Goal: Task Accomplishment & Management: Manage account settings

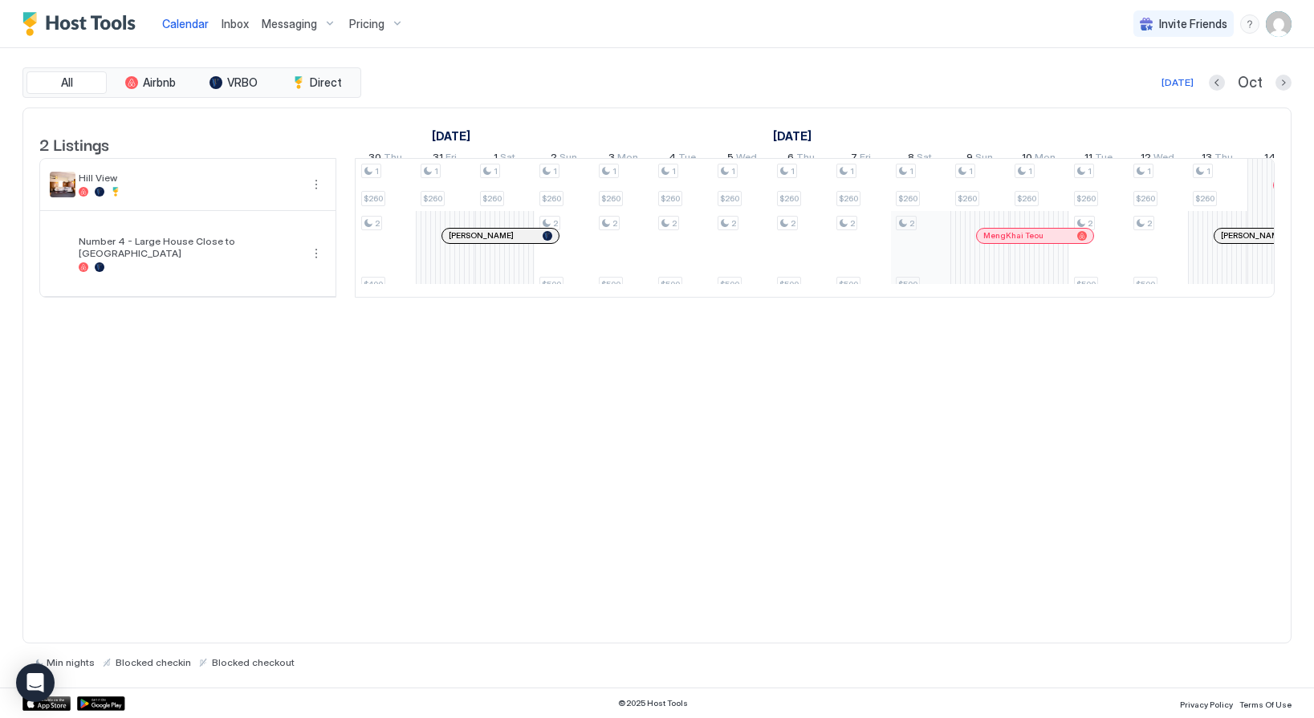
scroll to position [0, 1467]
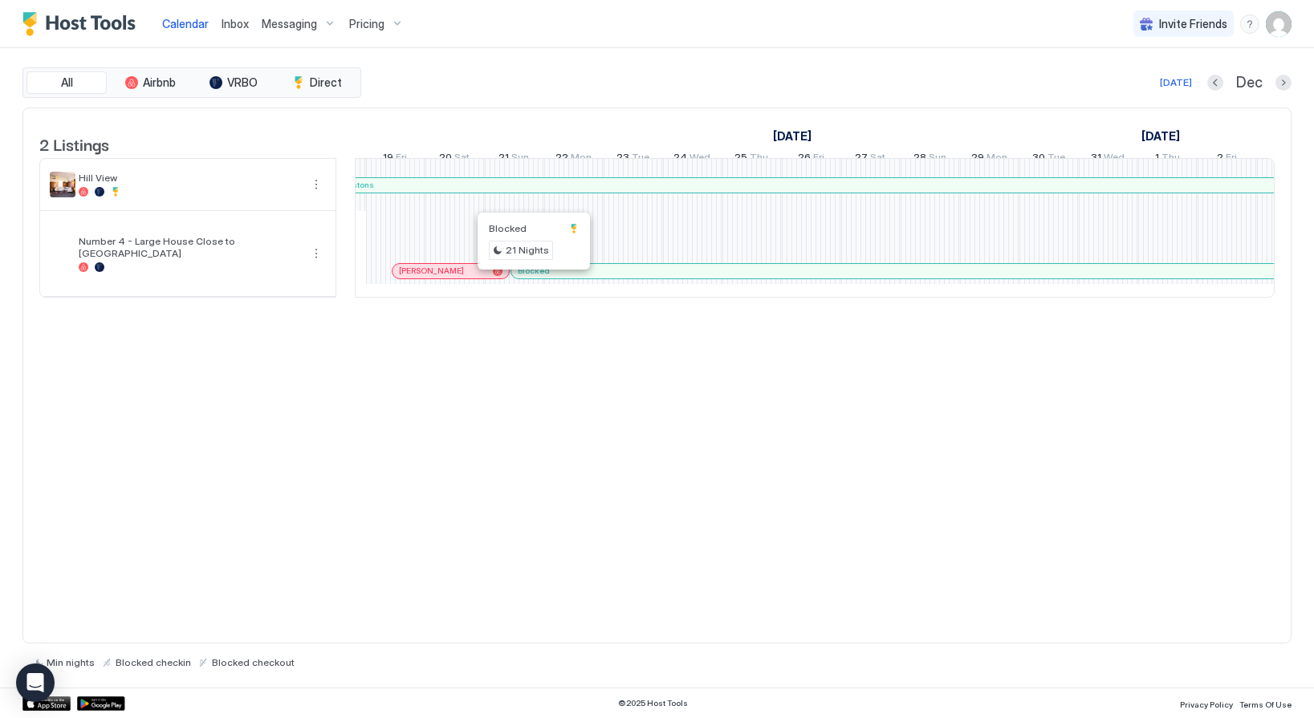
click at [531, 278] on div at bounding box center [531, 271] width 13 height 13
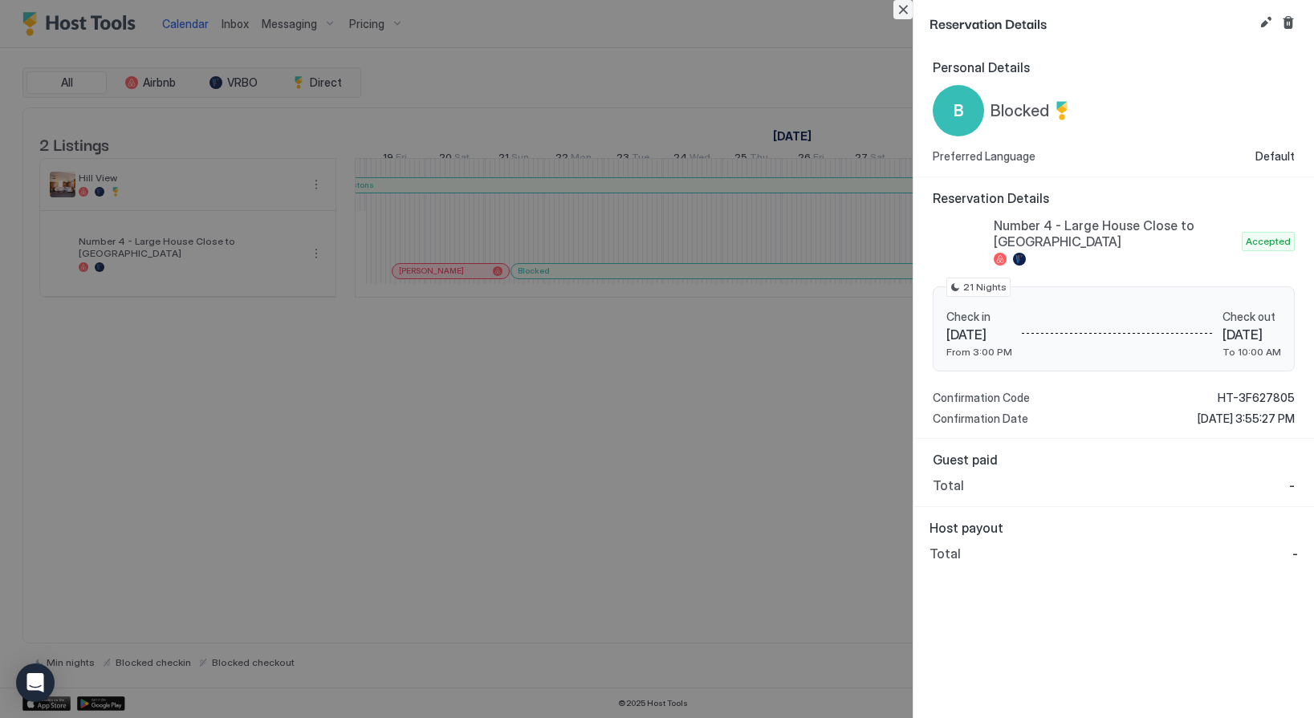
click at [905, 8] on button "Close" at bounding box center [902, 9] width 19 height 19
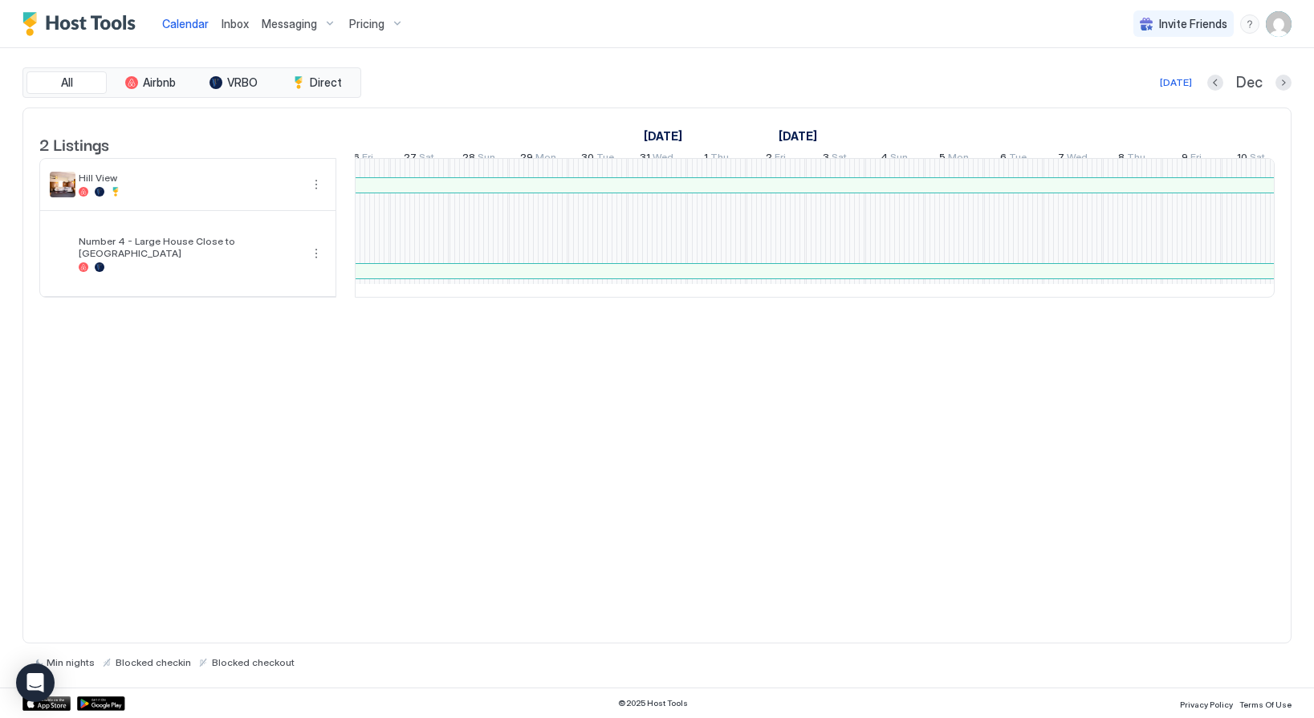
click at [721, 263] on div "Blocked" at bounding box center [657, 256] width 1247 height 18
click at [369, 24] on span "Pricing" at bounding box center [366, 24] width 35 height 14
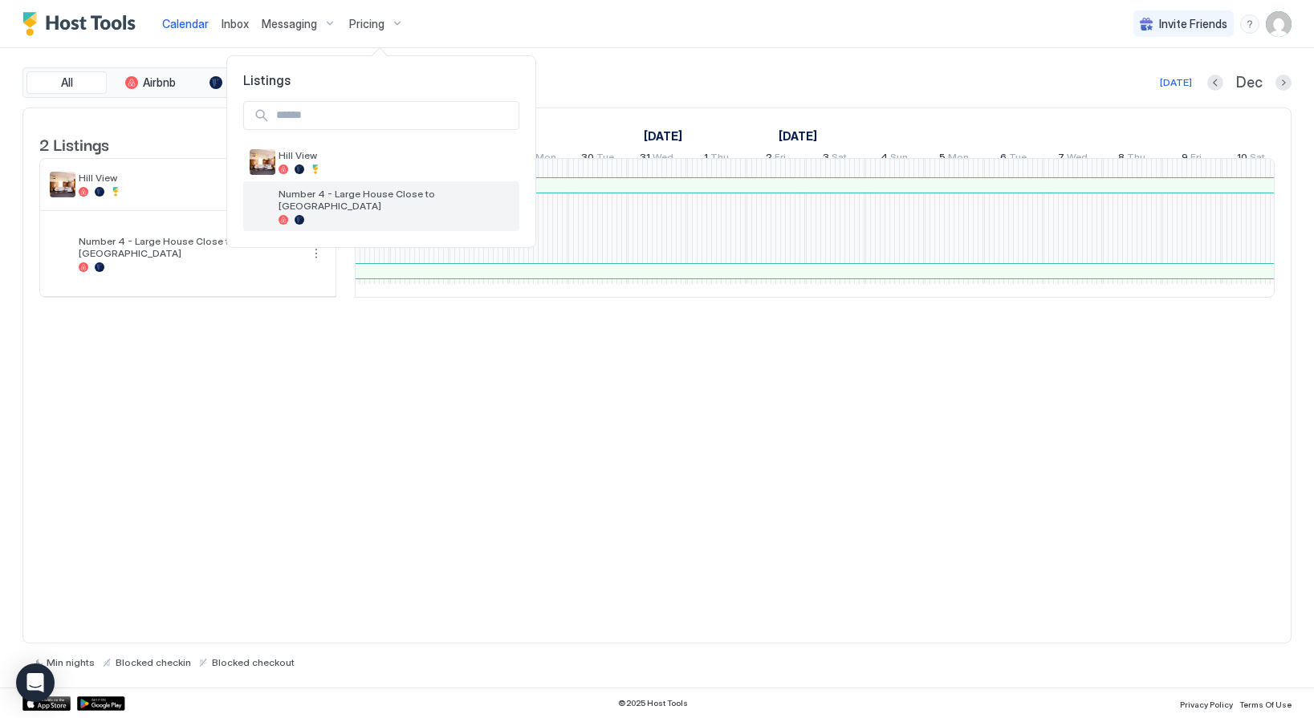
click at [316, 215] on div at bounding box center [395, 220] width 234 height 10
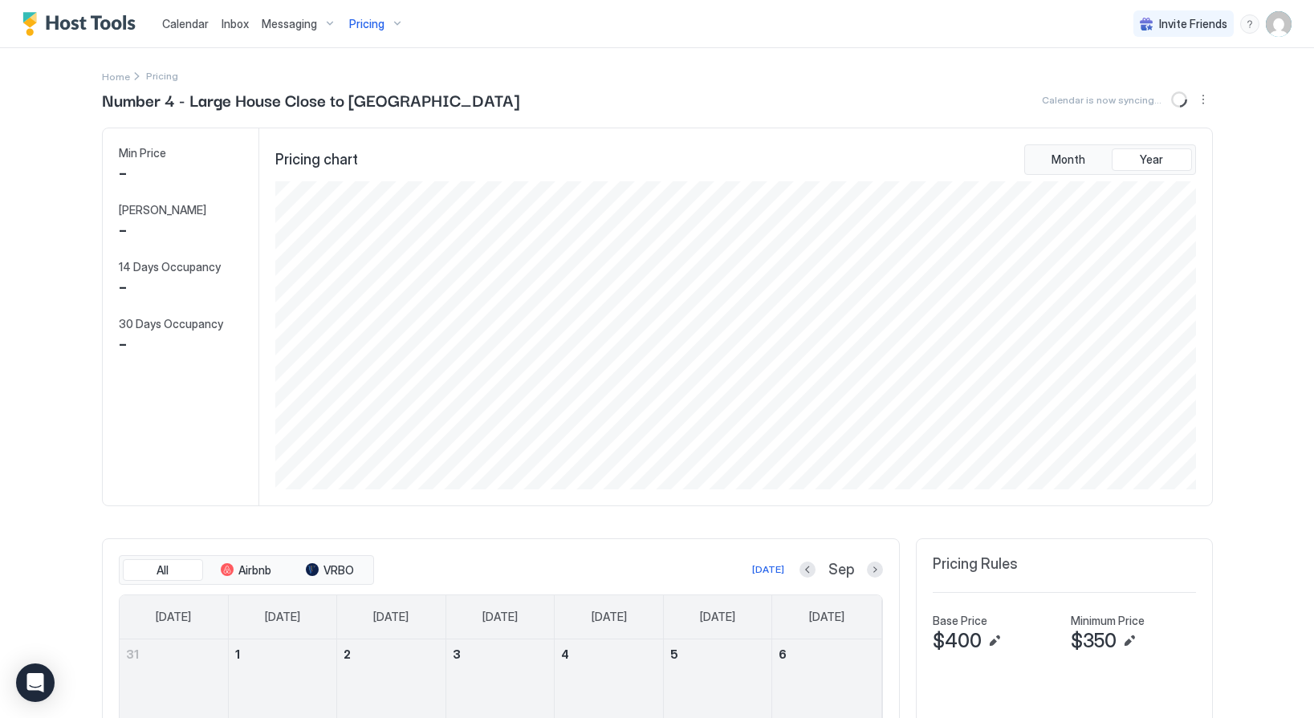
scroll to position [308, 924]
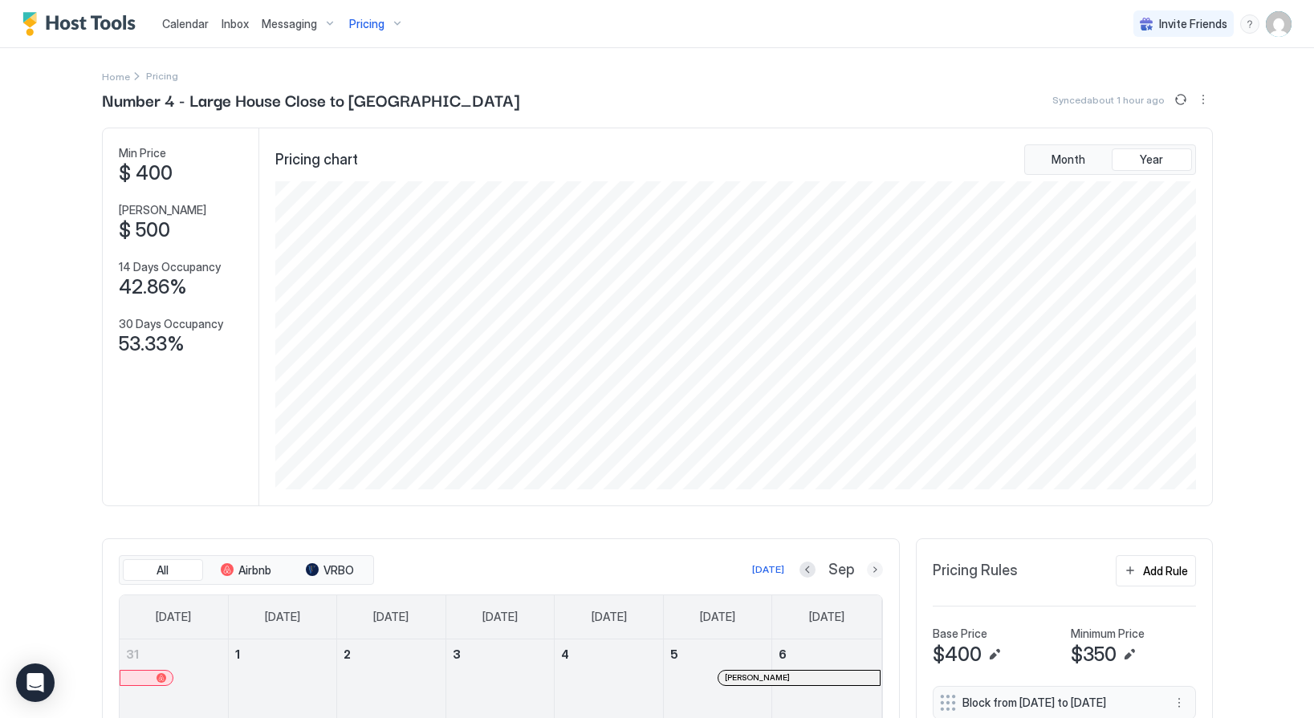
click at [876, 566] on button "Next month" at bounding box center [875, 570] width 16 height 16
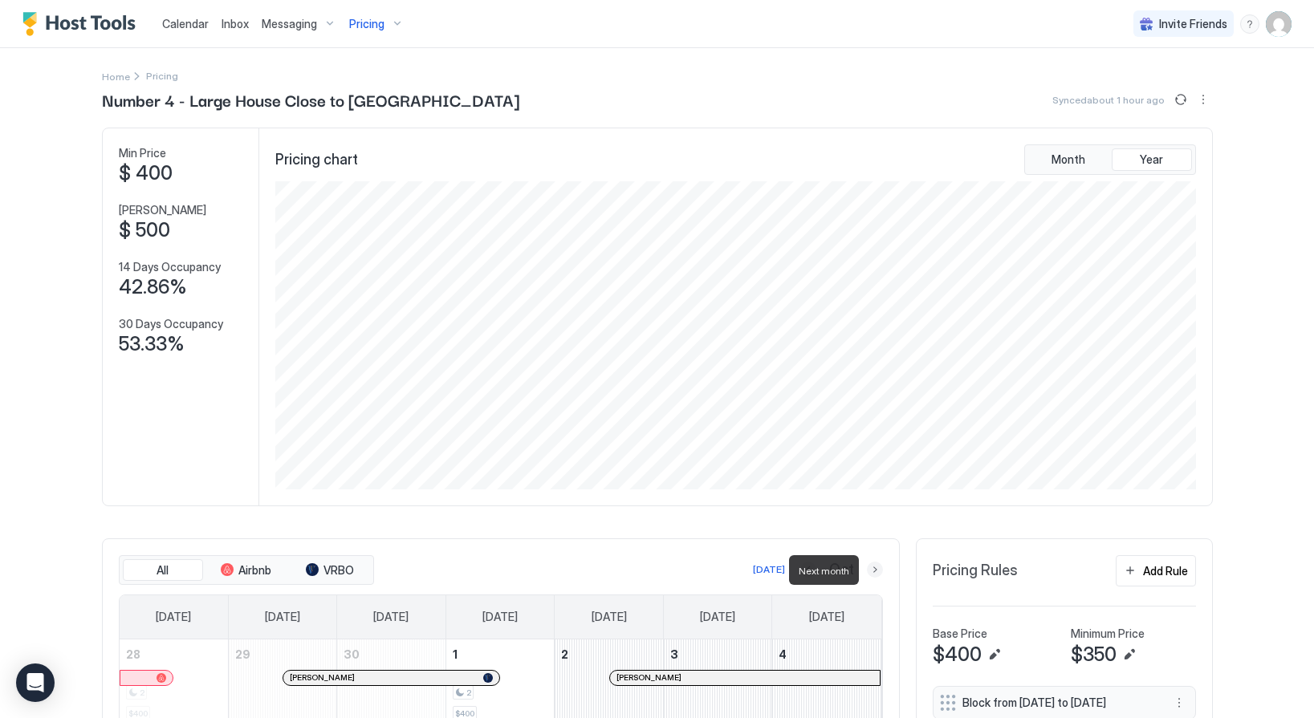
click at [876, 566] on button "Next month" at bounding box center [875, 570] width 16 height 16
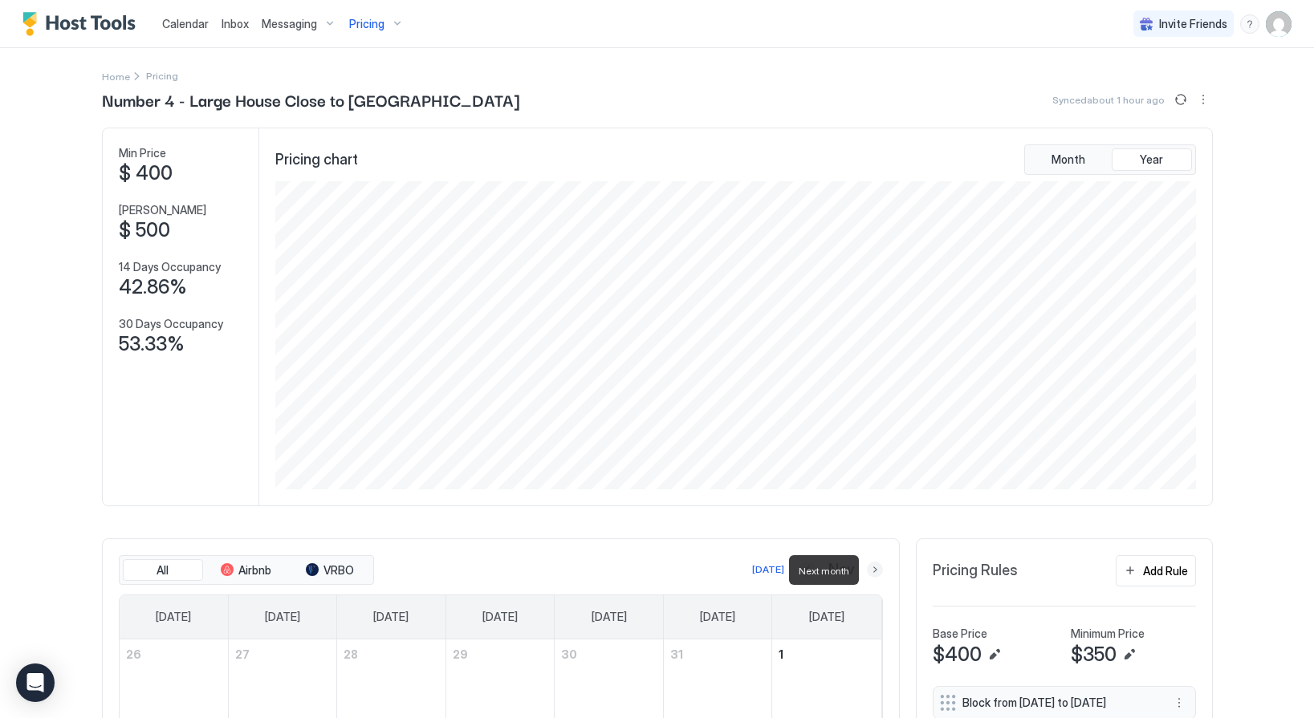
click at [876, 566] on button "Next month" at bounding box center [875, 570] width 16 height 16
click at [876, 569] on button "Next month" at bounding box center [875, 570] width 16 height 16
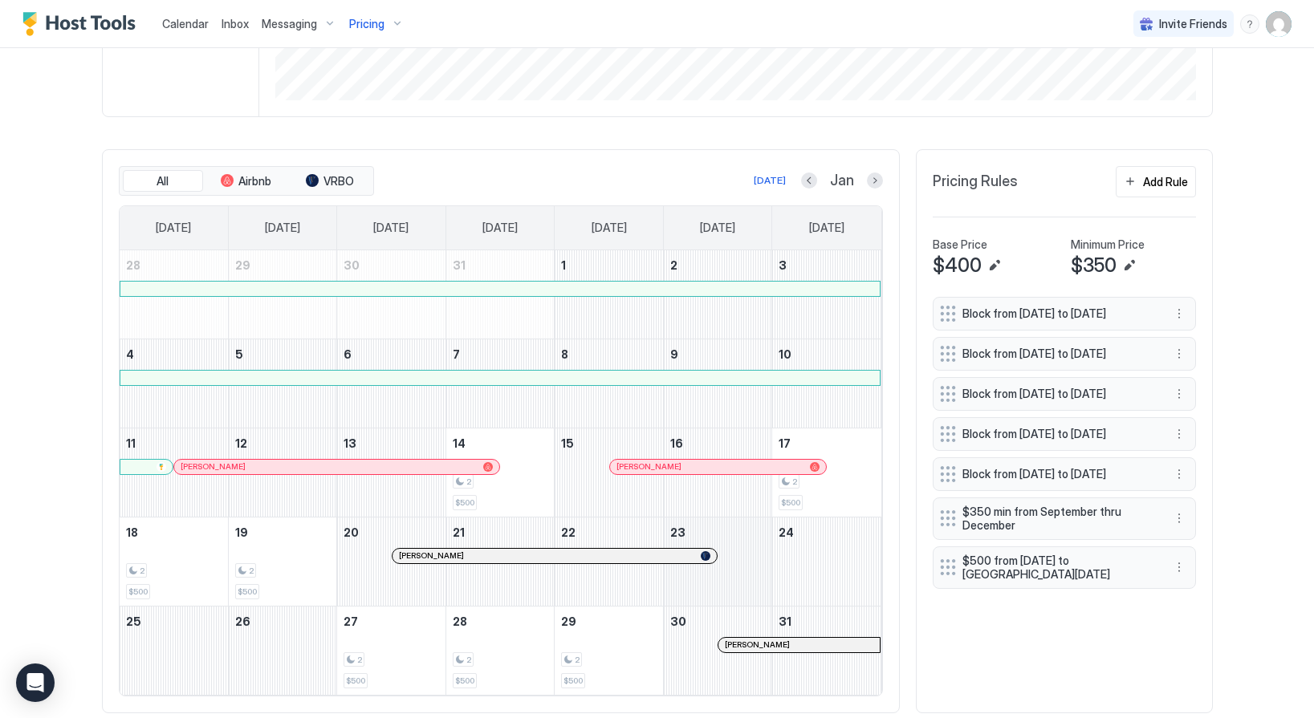
scroll to position [356, 0]
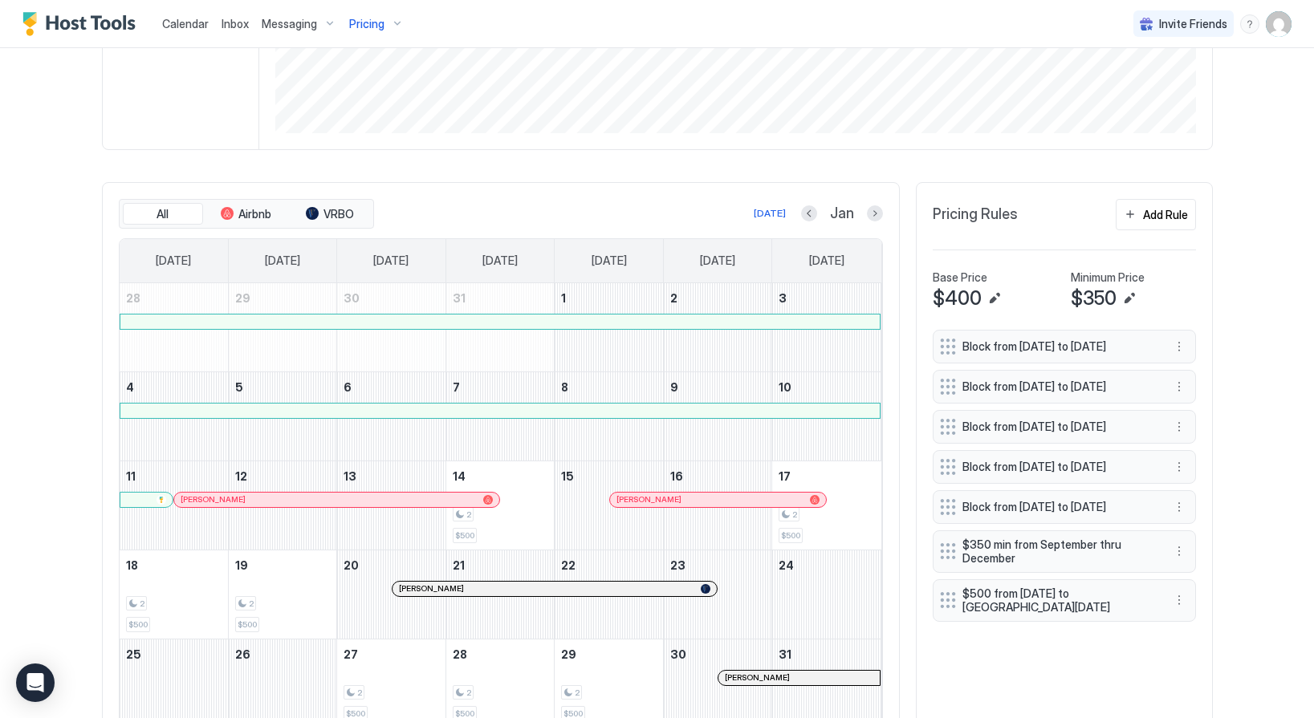
click at [178, 27] on span "Calendar" at bounding box center [185, 24] width 47 height 14
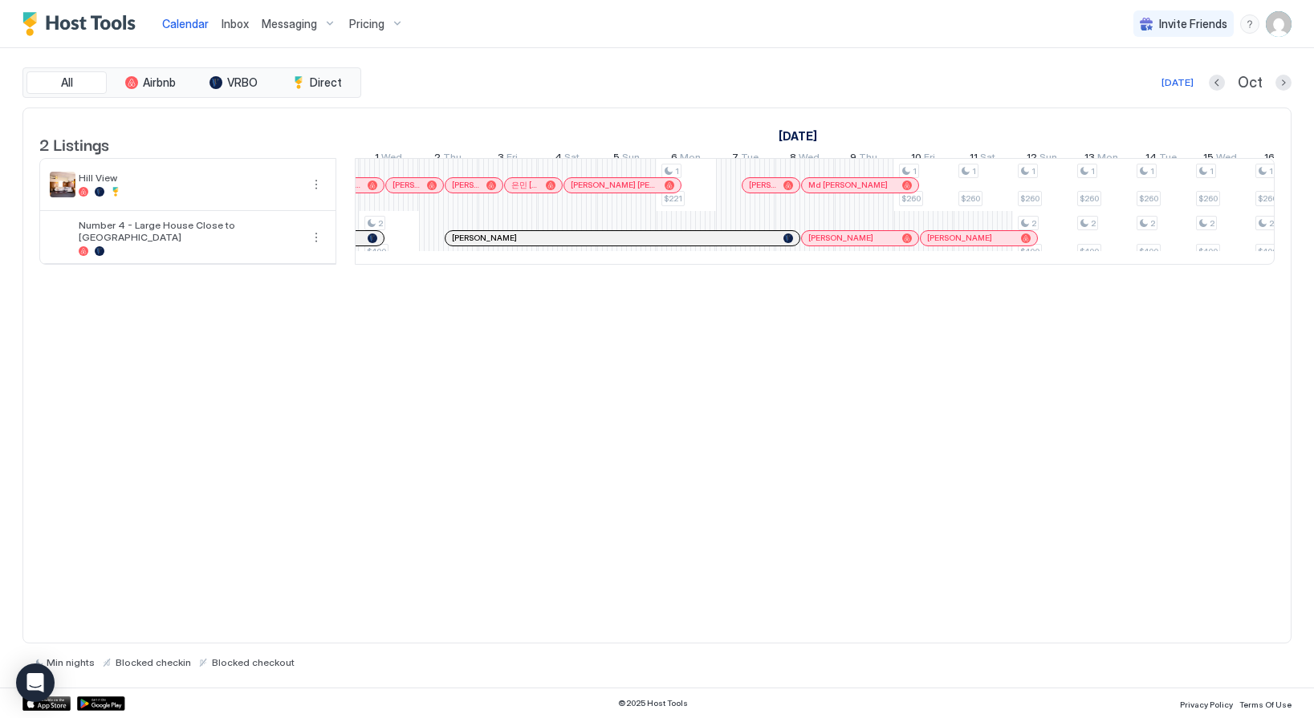
scroll to position [0, 1958]
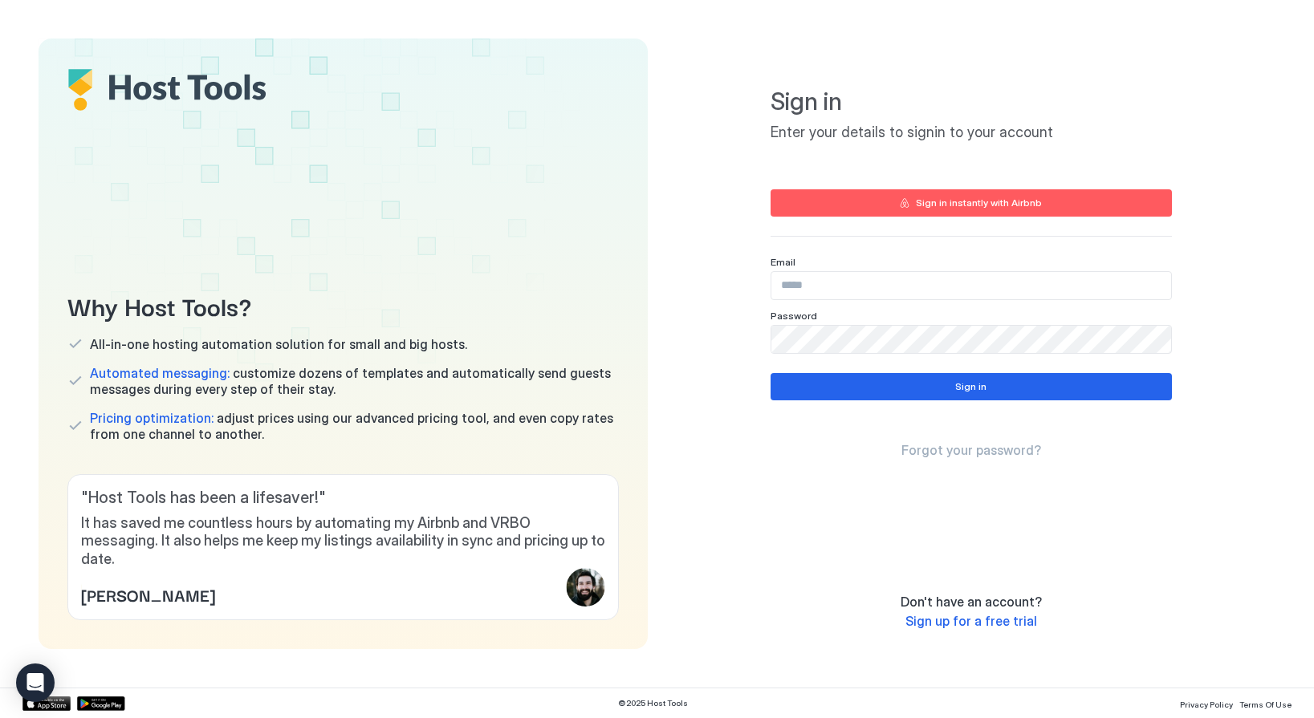
click at [856, 289] on input "Input Field" at bounding box center [971, 285] width 400 height 27
click at [0, 717] on com-1password-button at bounding box center [0, 718] width 0 height 0
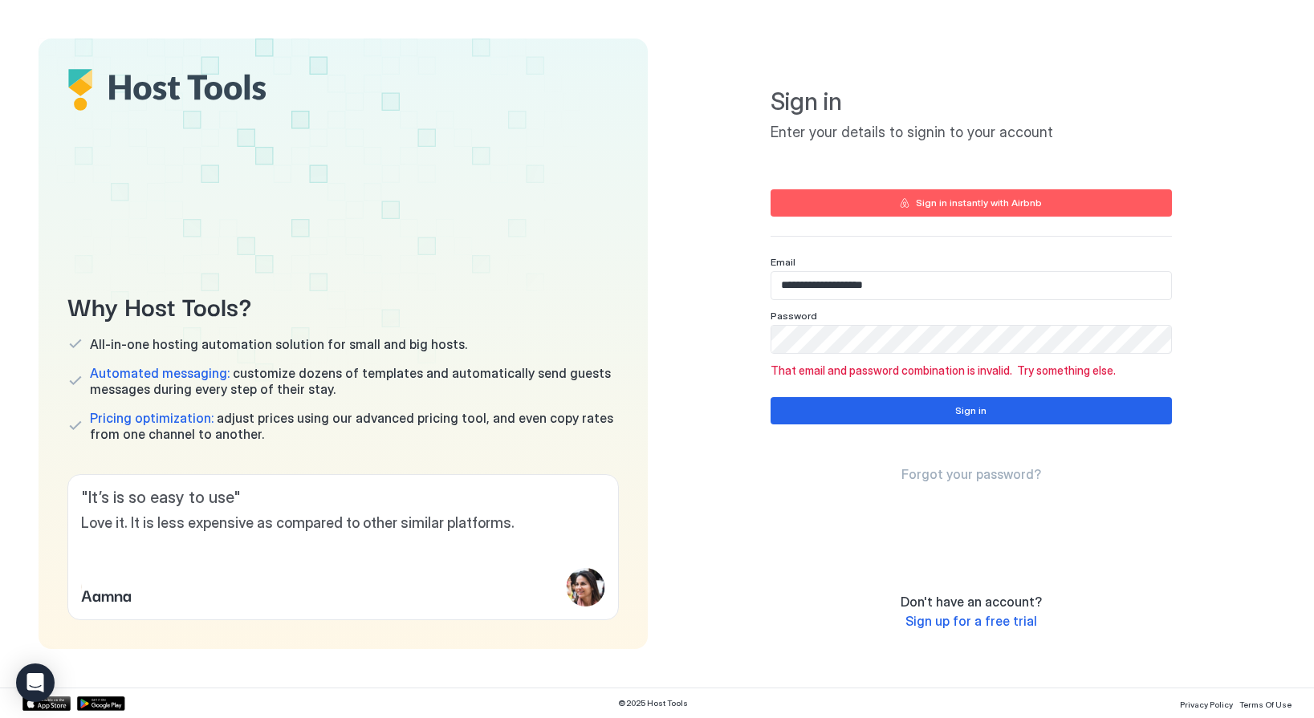
click at [884, 286] on input "**********" at bounding box center [971, 285] width 400 height 27
paste input "*"
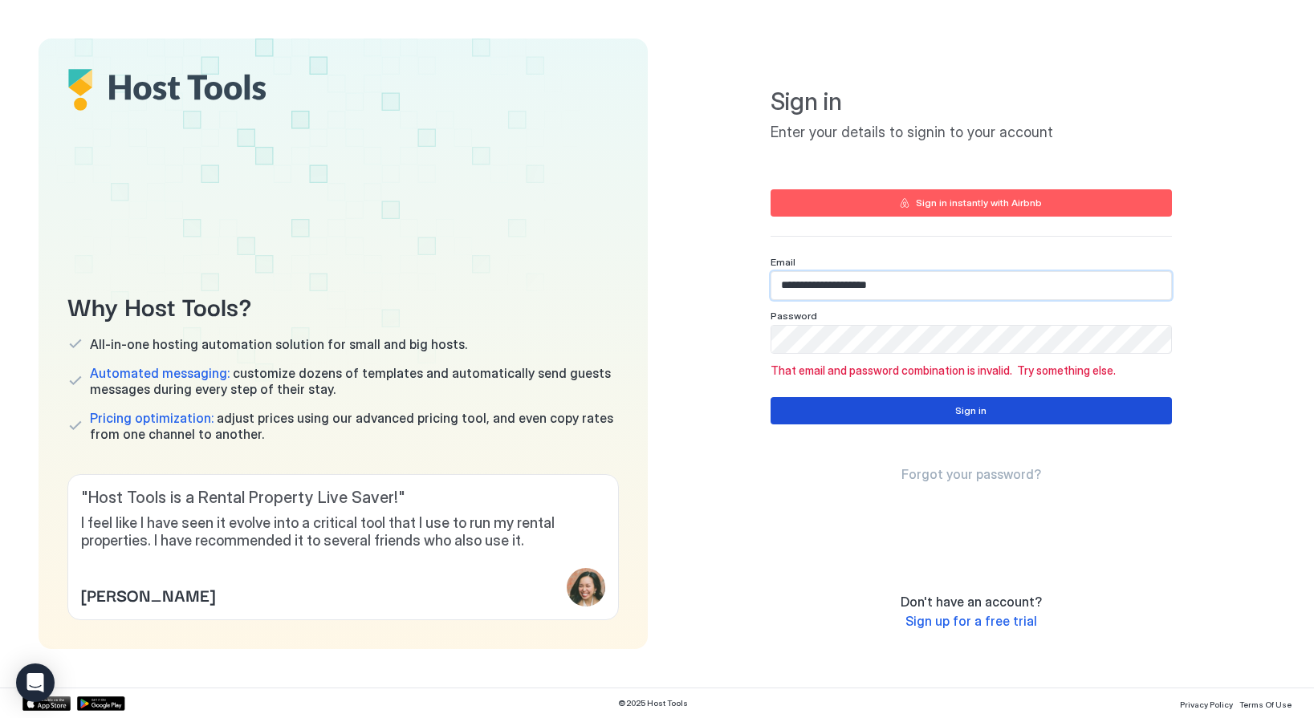
type input "**********"
click at [867, 410] on button "Sign in" at bounding box center [970, 410] width 401 height 27
